Goal: Transaction & Acquisition: Book appointment/travel/reservation

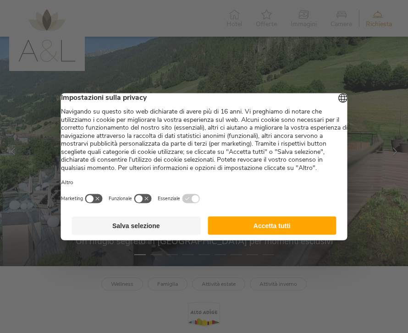
click at [286, 232] on button "Accetta tutti" at bounding box center [272, 225] width 129 height 18
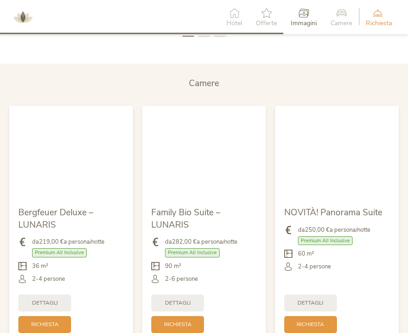
scroll to position [1702, 0]
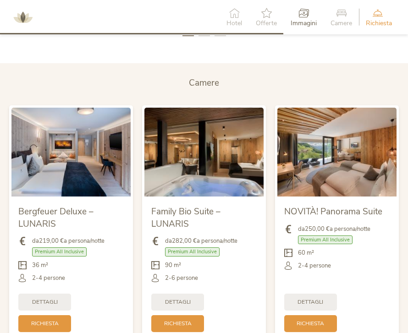
click at [337, 166] on img at bounding box center [336, 152] width 119 height 89
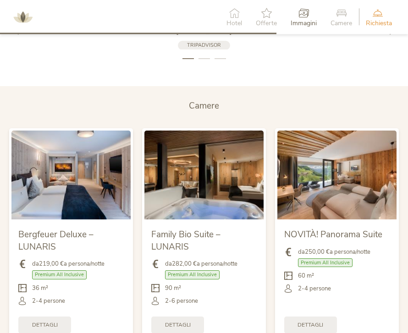
scroll to position [1679, 0]
click at [242, 183] on img at bounding box center [203, 175] width 119 height 89
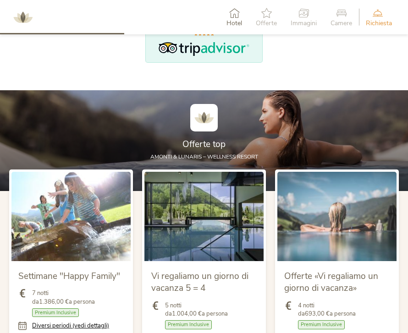
scroll to position [762, 0]
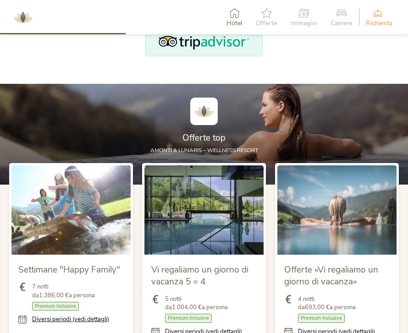
click at [215, 143] on div "Offerte top" at bounding box center [203, 139] width 371 height 15
click at [207, 119] on img at bounding box center [203, 111] width 27 height 27
click at [236, 147] on span "AMONTI & LUNARIS – wellness resort" at bounding box center [204, 150] width 108 height 7
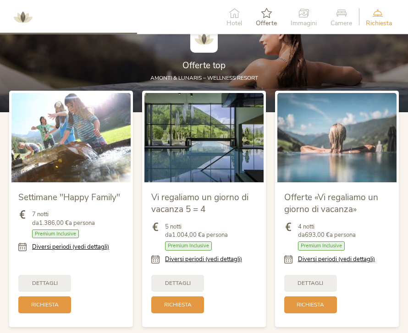
scroll to position [839, 0]
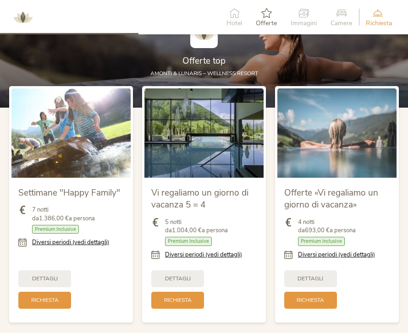
click at [347, 222] on span "4 notti da 693,00 € a persona" at bounding box center [327, 226] width 58 height 16
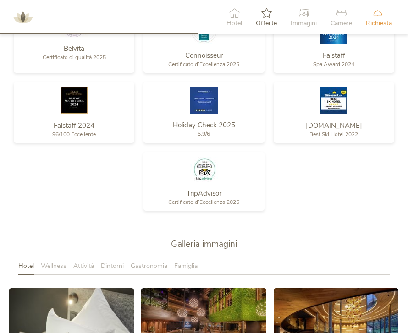
scroll to position [1207, 0]
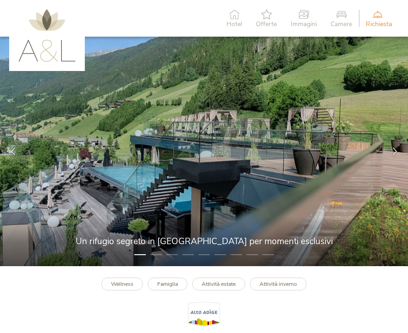
click at [268, 19] on icon at bounding box center [266, 14] width 21 height 10
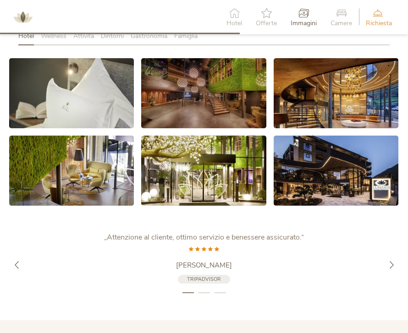
scroll to position [1446, 0]
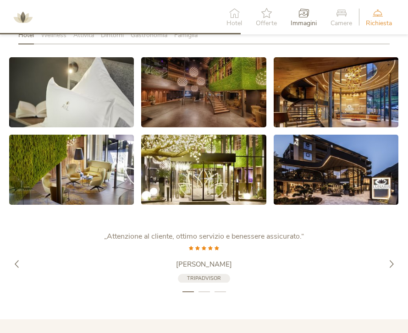
click at [388, 261] on icon at bounding box center [392, 264] width 8 height 8
click at [385, 255] on div at bounding box center [392, 264] width 26 height 26
click at [392, 260] on icon at bounding box center [392, 264] width 8 height 8
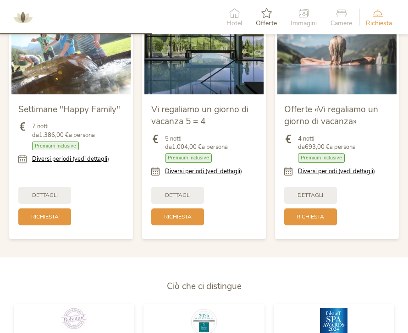
scroll to position [923, 0]
